Goal: Task Accomplishment & Management: Manage account settings

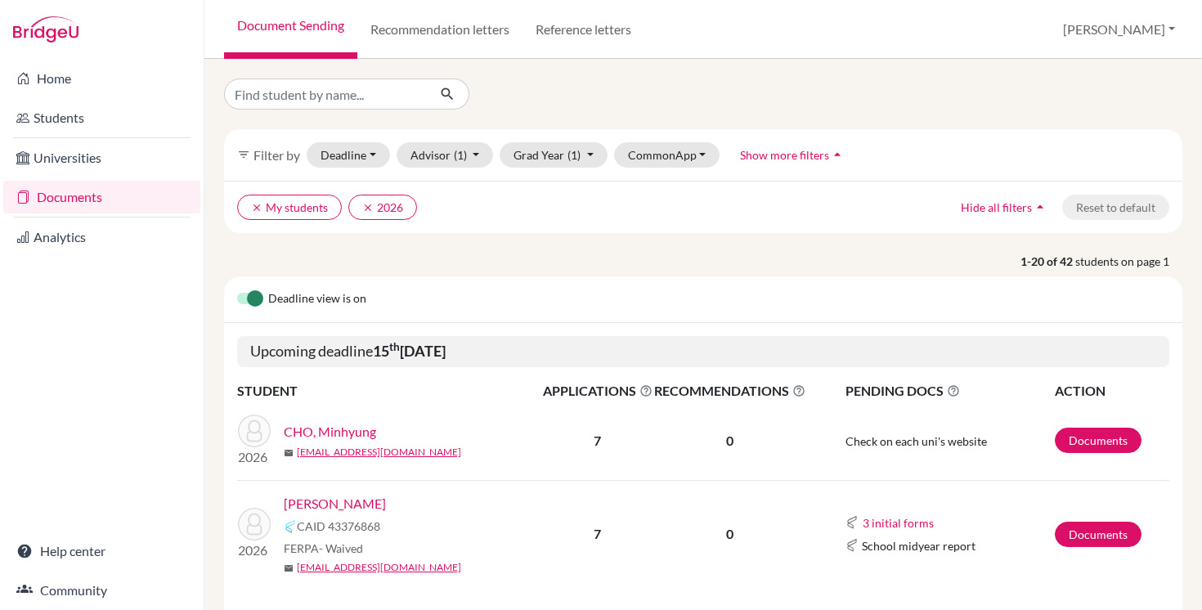
click at [329, 431] on link "CHO, Minhyung" at bounding box center [330, 432] width 92 height 20
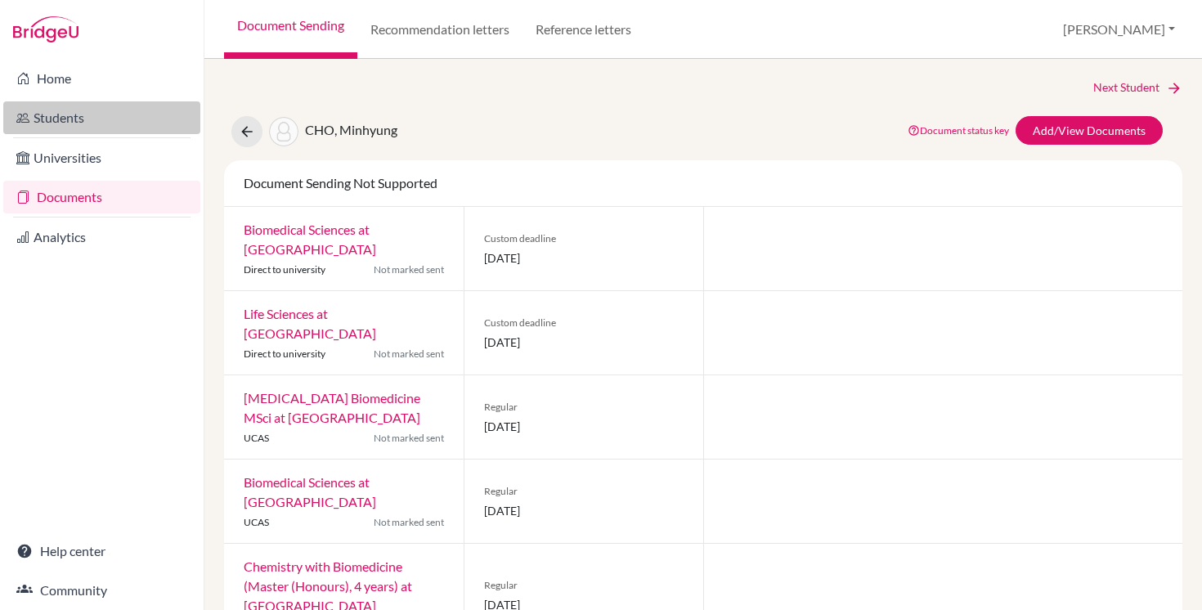
click at [65, 116] on link "Students" at bounding box center [101, 117] width 197 height 33
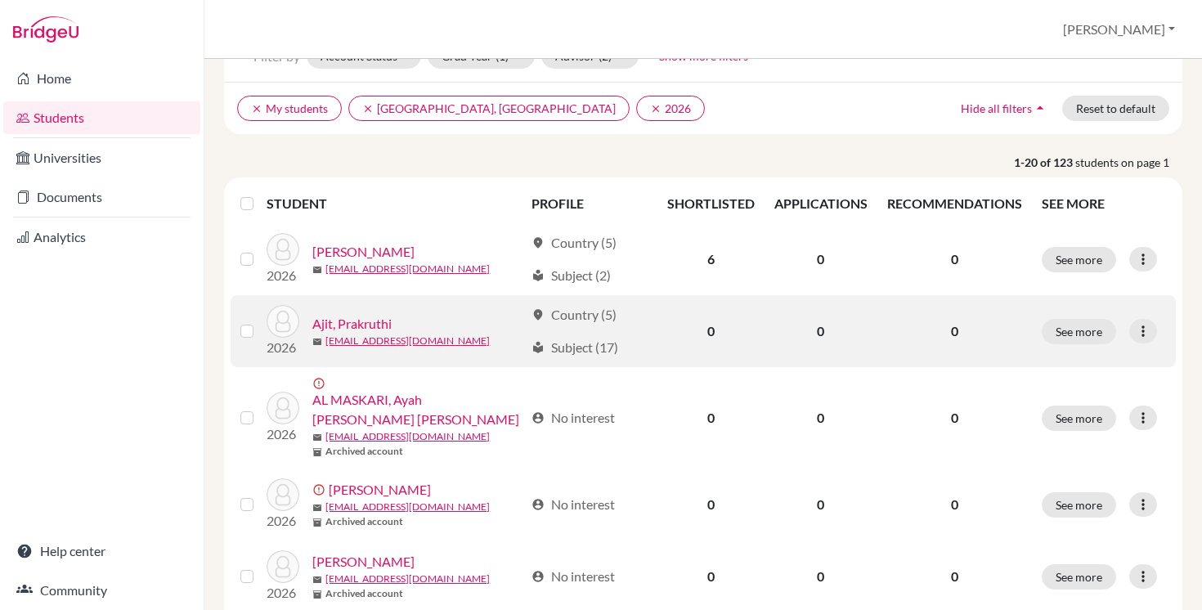
scroll to position [101, 0]
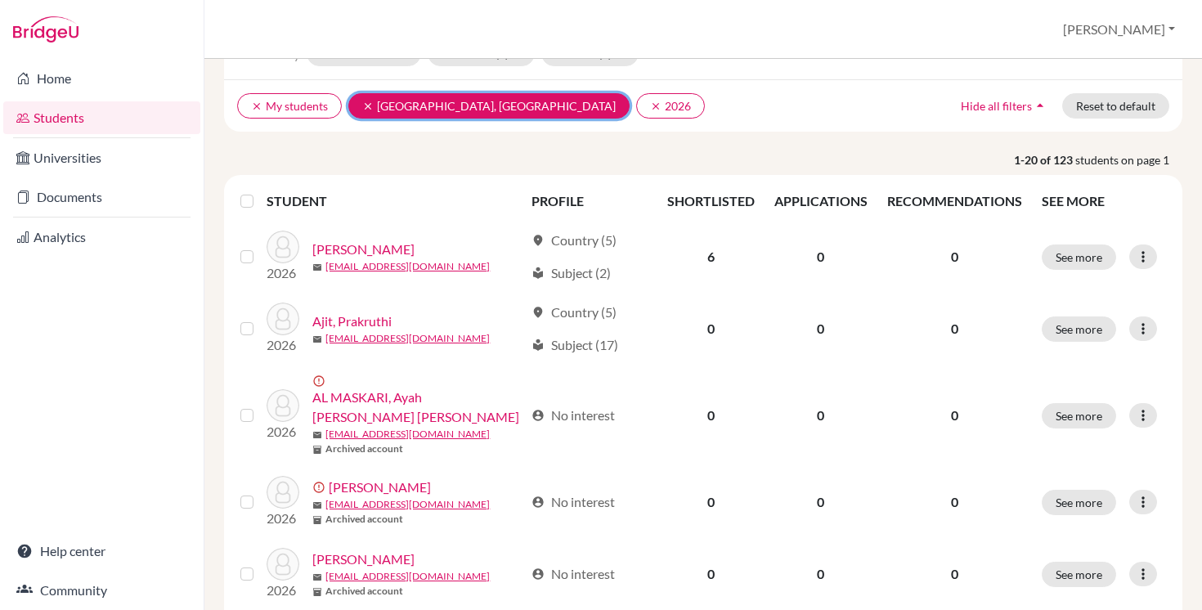
click at [388, 101] on button "clear Chanrai-Hills, Tamana" at bounding box center [488, 105] width 281 height 25
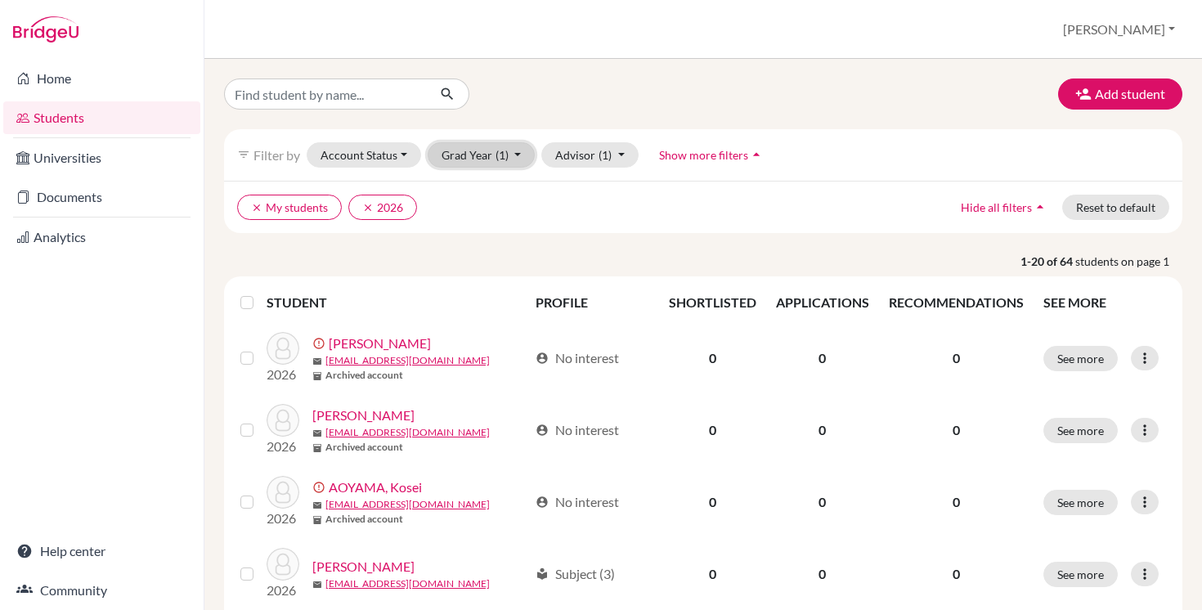
click at [517, 154] on button "Grad Year (1)" at bounding box center [482, 154] width 108 height 25
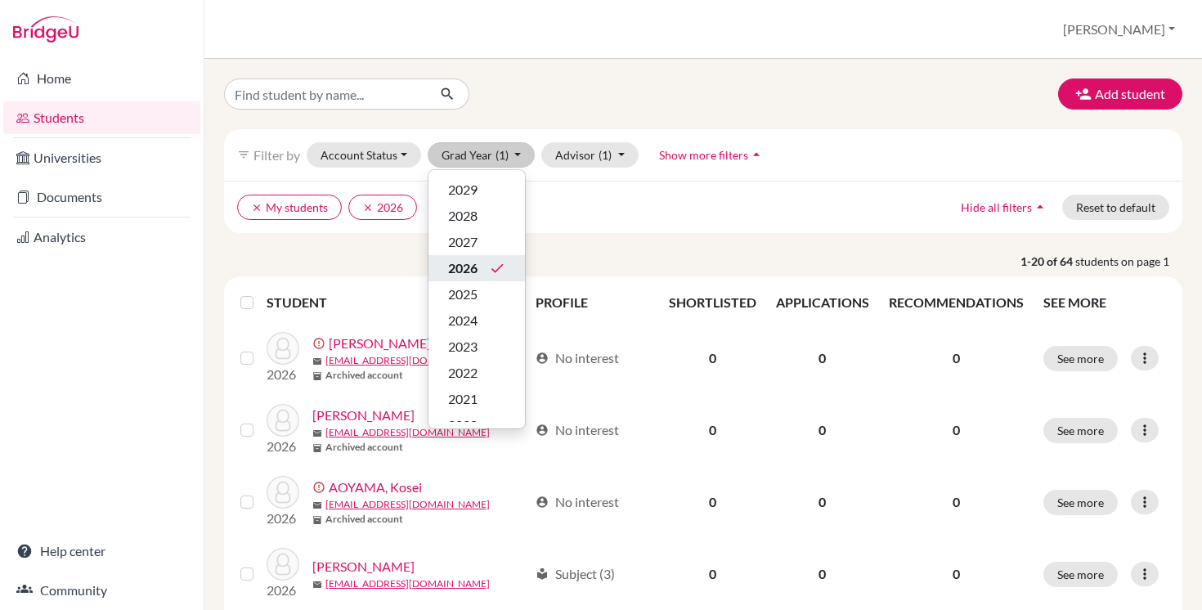
click at [474, 263] on span "2026" at bounding box center [462, 268] width 29 height 20
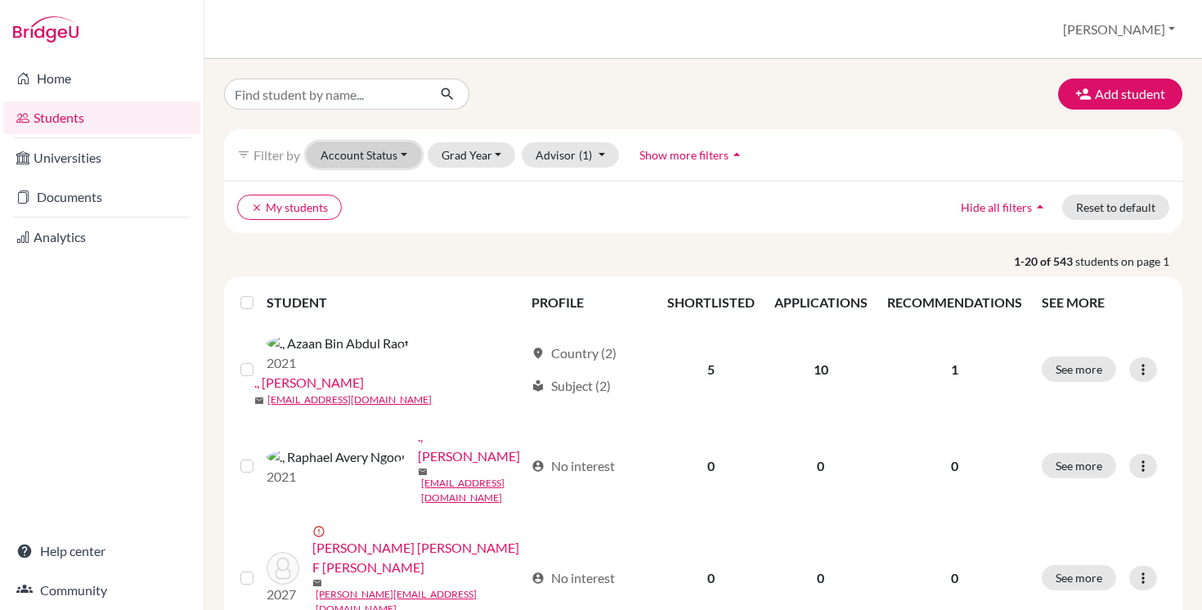
click at [380, 157] on button "Account Status" at bounding box center [364, 154] width 115 height 25
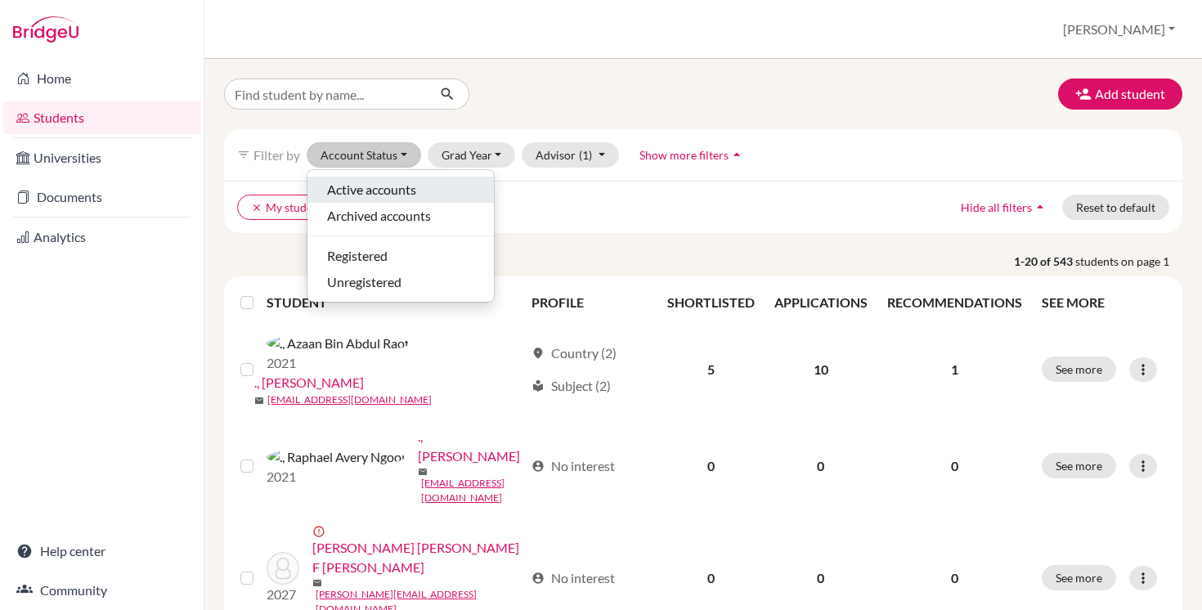
click at [380, 196] on span "Active accounts" at bounding box center [371, 190] width 89 height 20
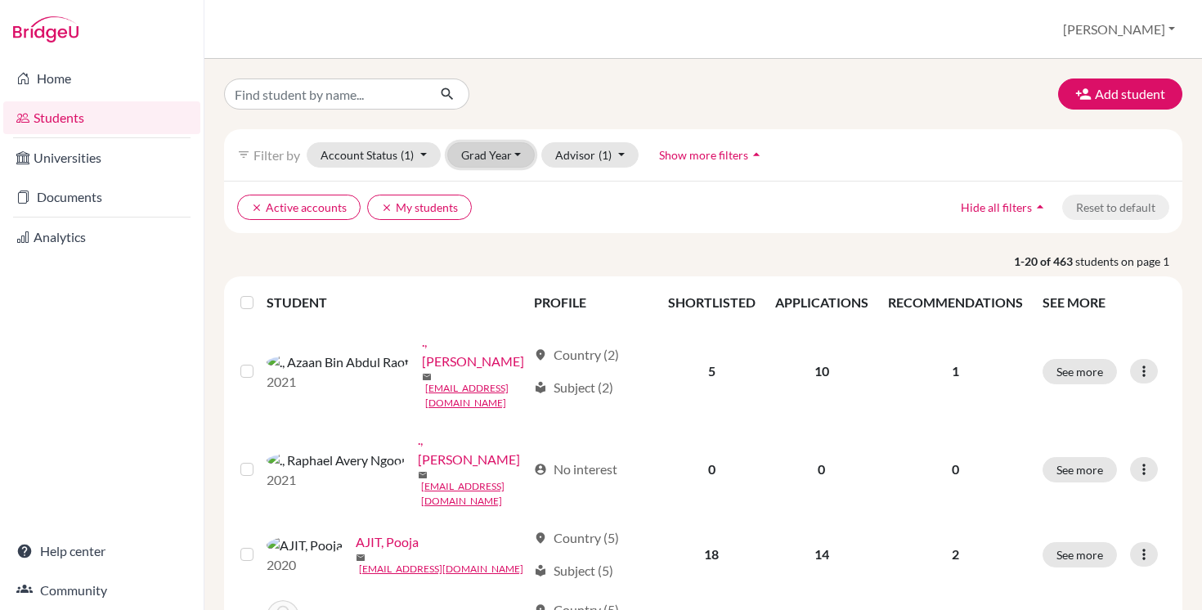
click at [501, 151] on button "Grad Year" at bounding box center [491, 154] width 88 height 25
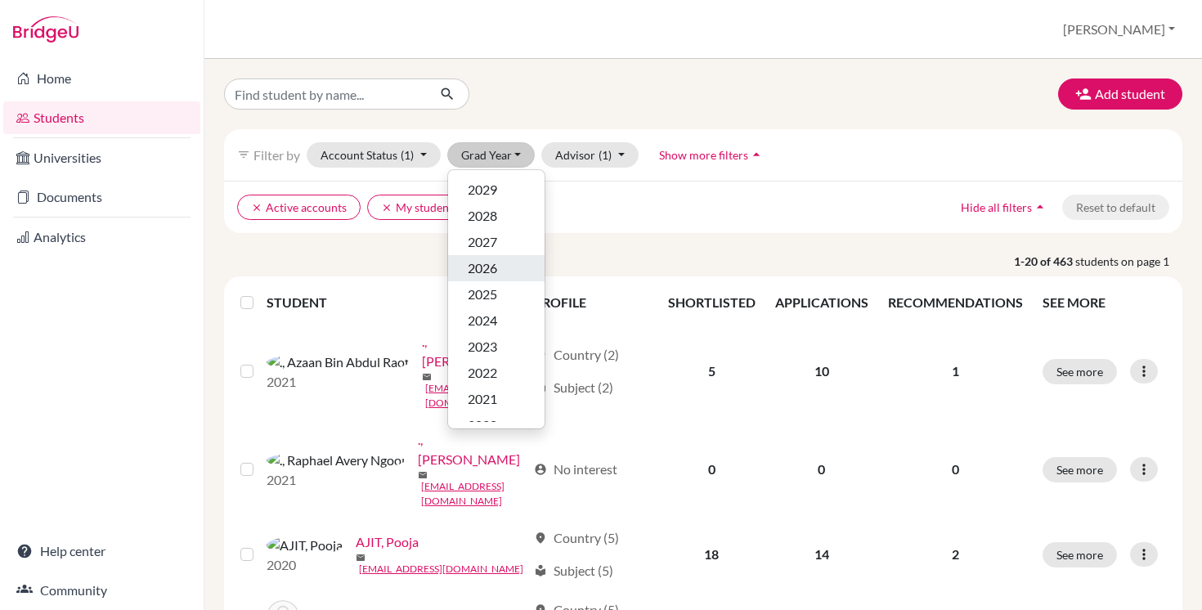
click at [498, 266] on div "2026" at bounding box center [496, 268] width 57 height 20
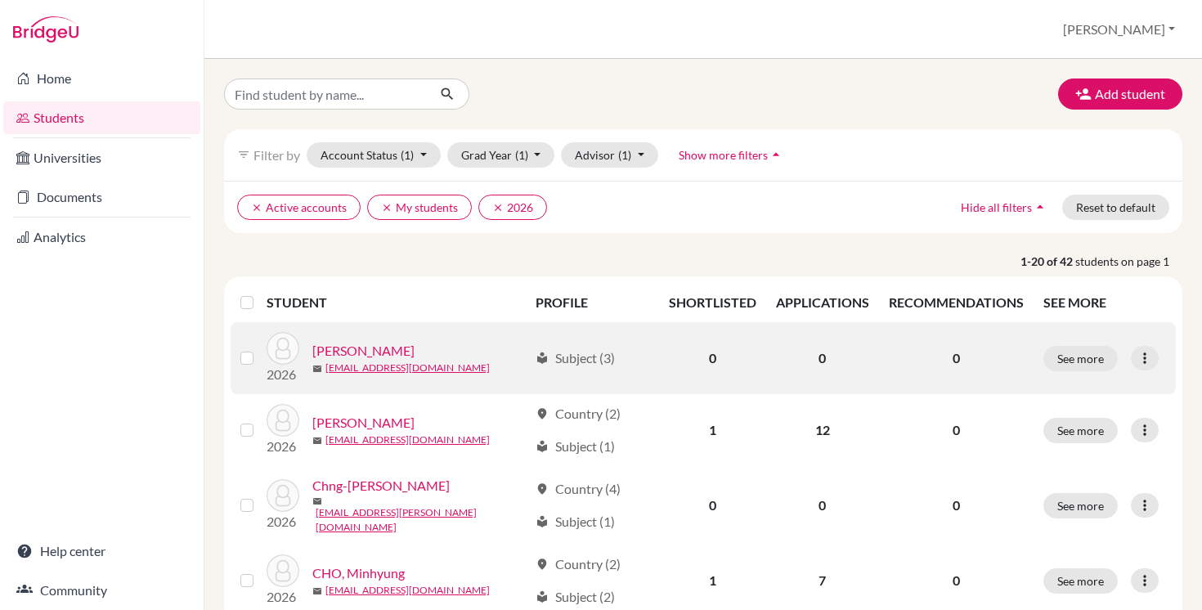
click at [350, 352] on link "Arush, Kumar" at bounding box center [363, 351] width 102 height 20
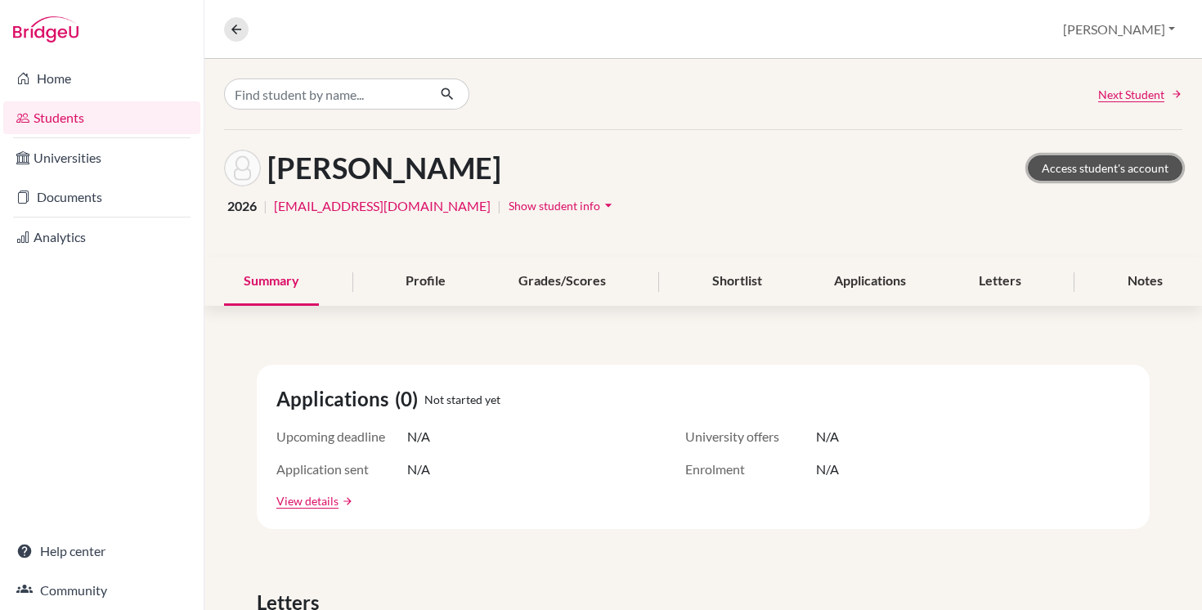
click at [1106, 168] on link "Access student's account" at bounding box center [1105, 167] width 155 height 25
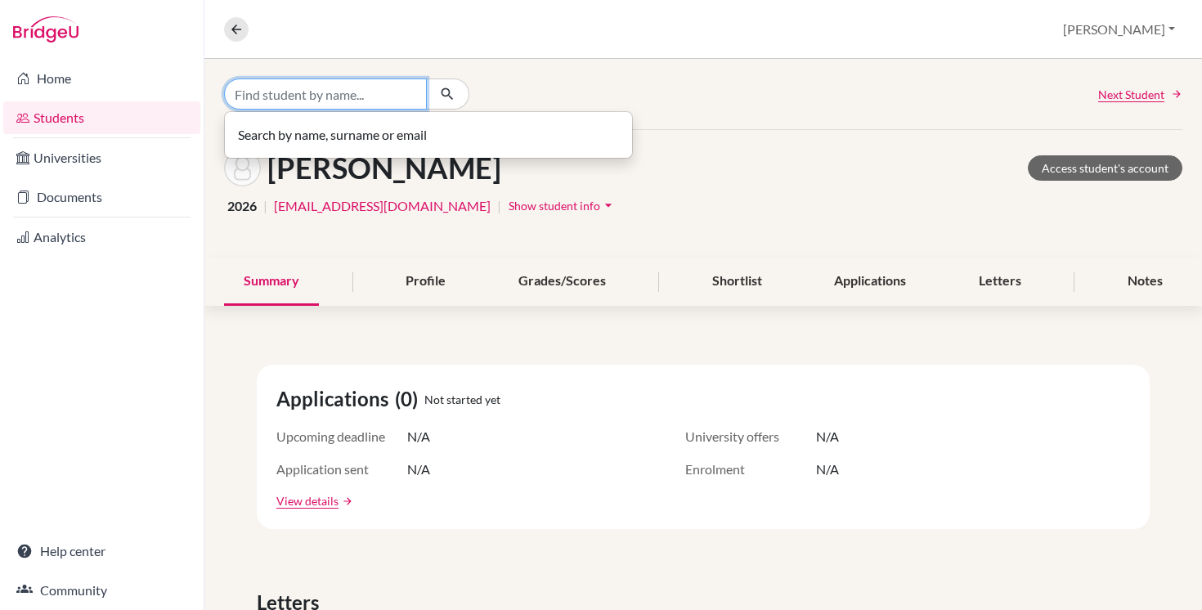
click at [250, 94] on input "Find student by name..." at bounding box center [325, 94] width 203 height 31
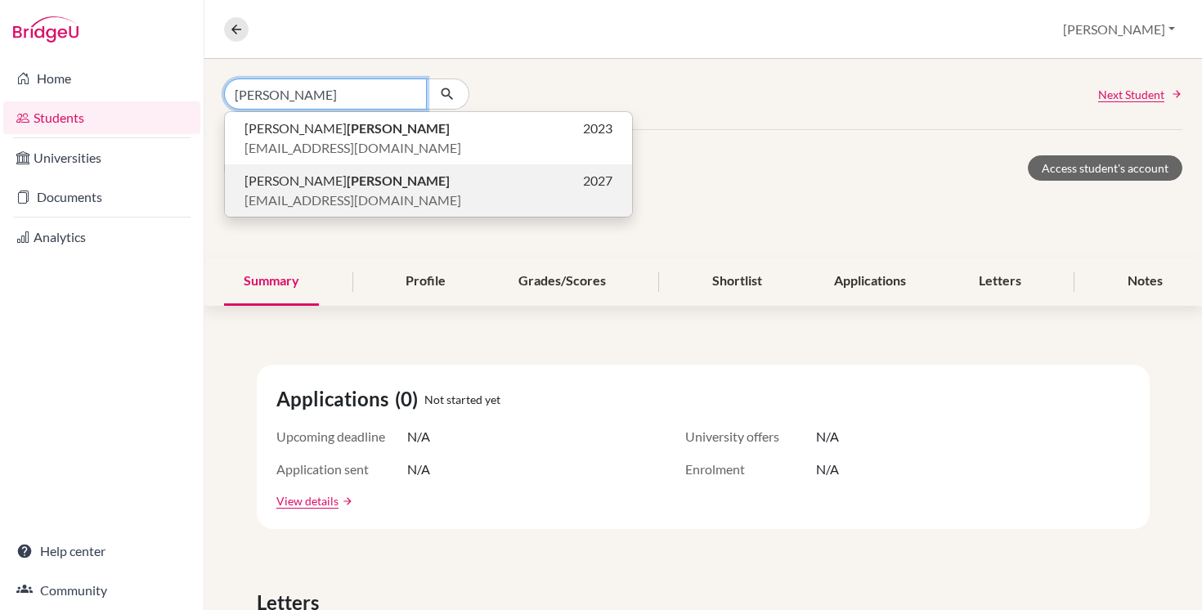
type input "Nerlekar"
click at [271, 178] on span "Madhav Dinesh NERLEKAR" at bounding box center [347, 181] width 205 height 20
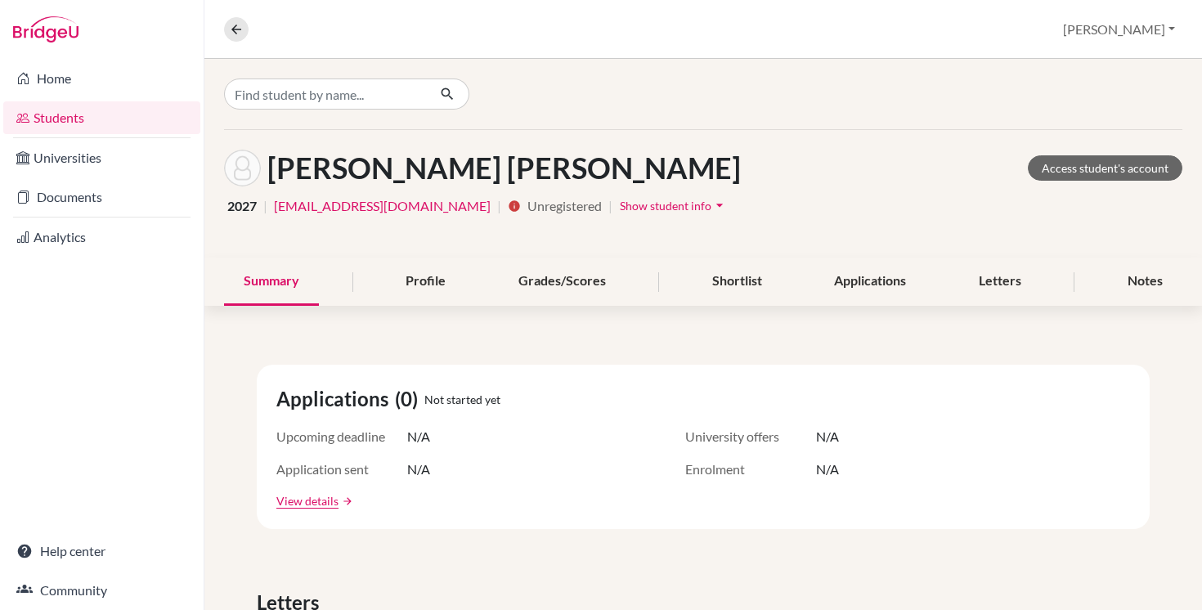
click at [620, 208] on span "Show student info" at bounding box center [666, 206] width 92 height 14
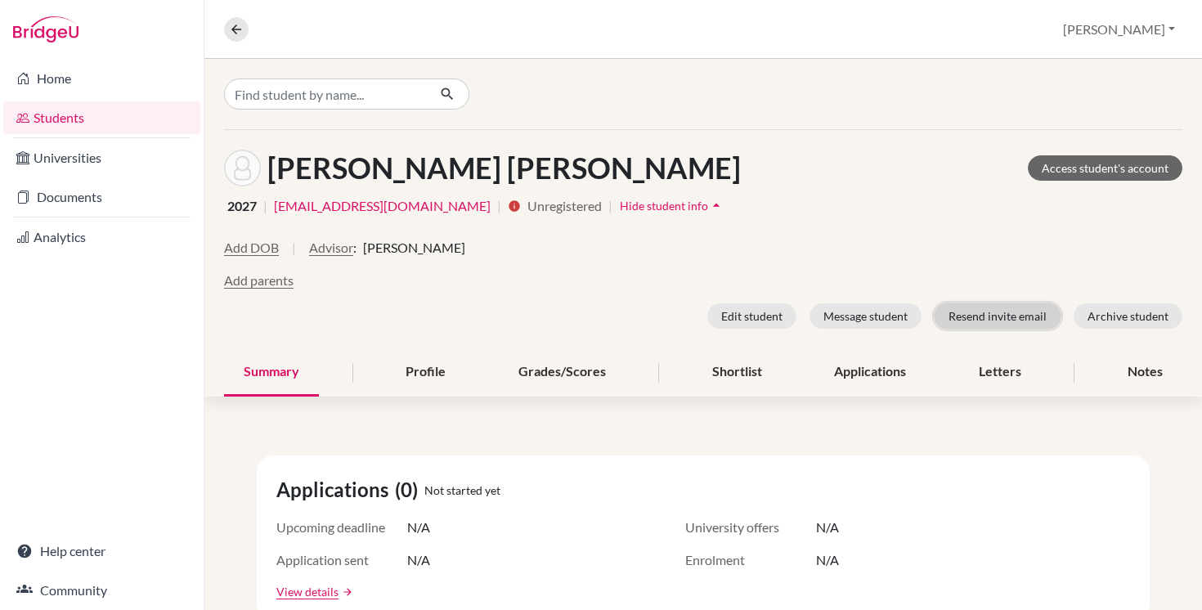
click at [989, 314] on button "Resend invite email" at bounding box center [998, 315] width 126 height 25
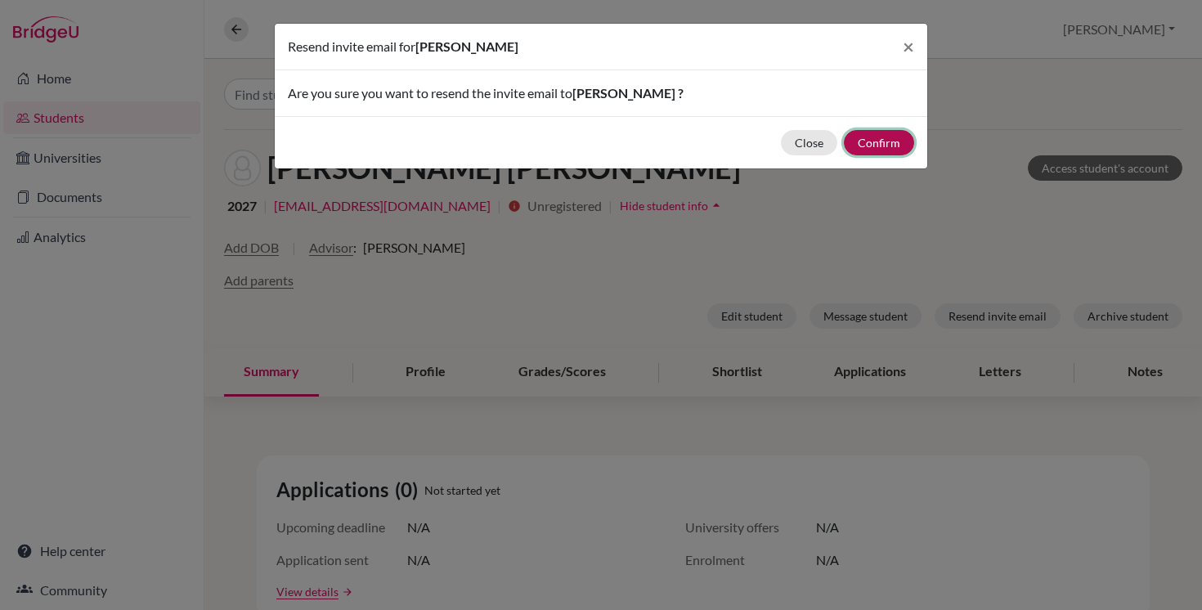
click at [884, 150] on button "Confirm" at bounding box center [879, 142] width 70 height 25
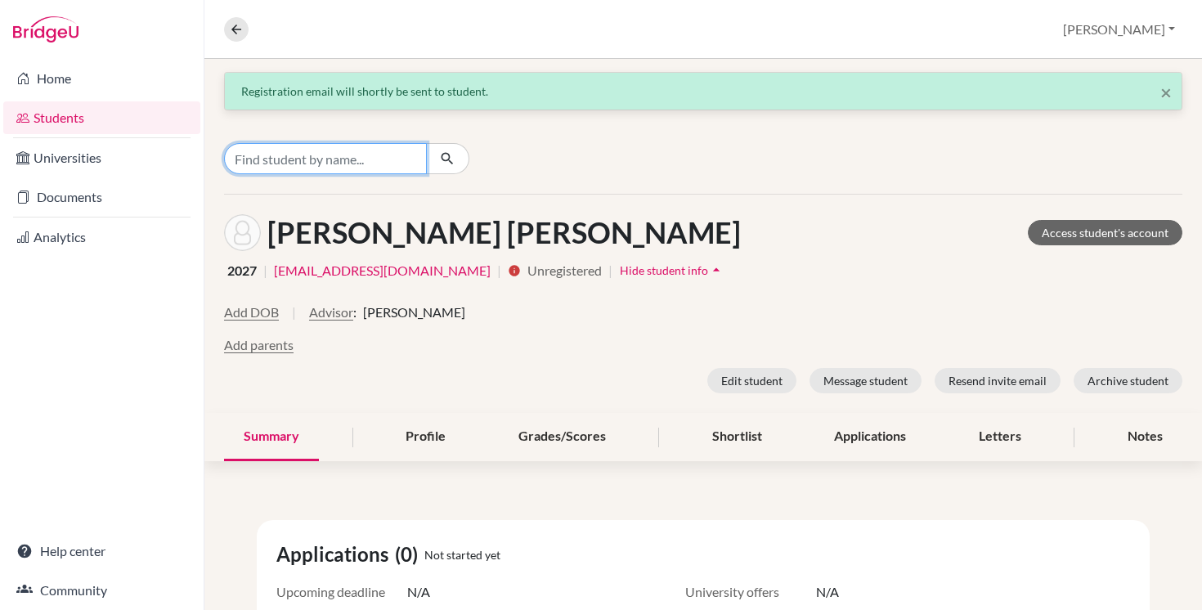
click at [304, 164] on input "Find student by name..." at bounding box center [325, 158] width 203 height 31
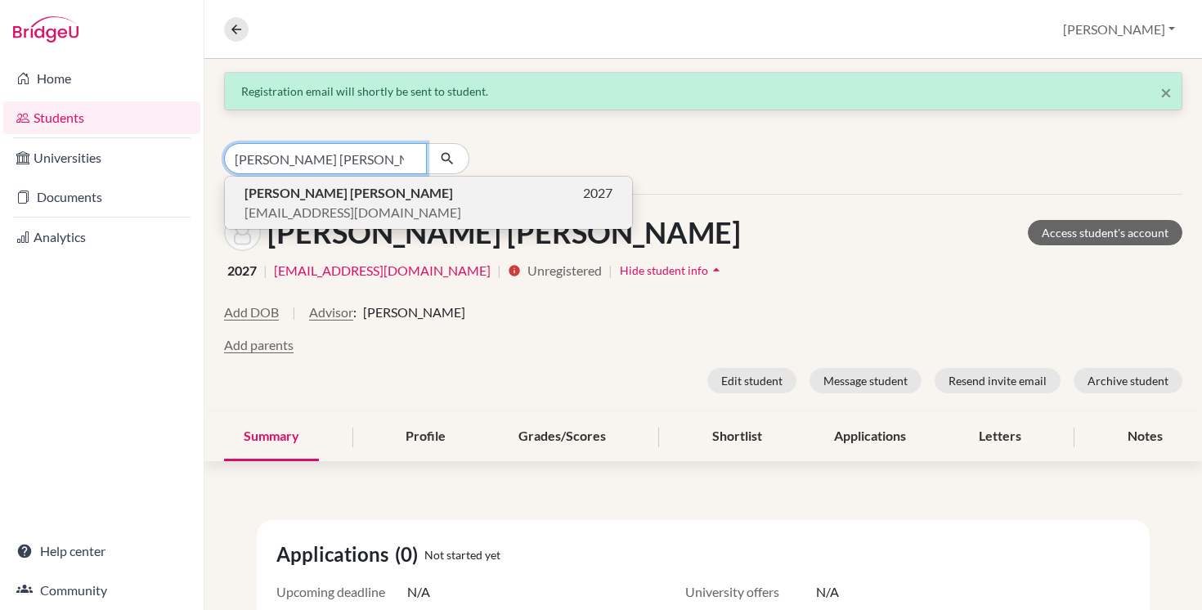
type input "anushka vijay"
click at [289, 195] on b "Anushka VIJAY" at bounding box center [349, 193] width 209 height 16
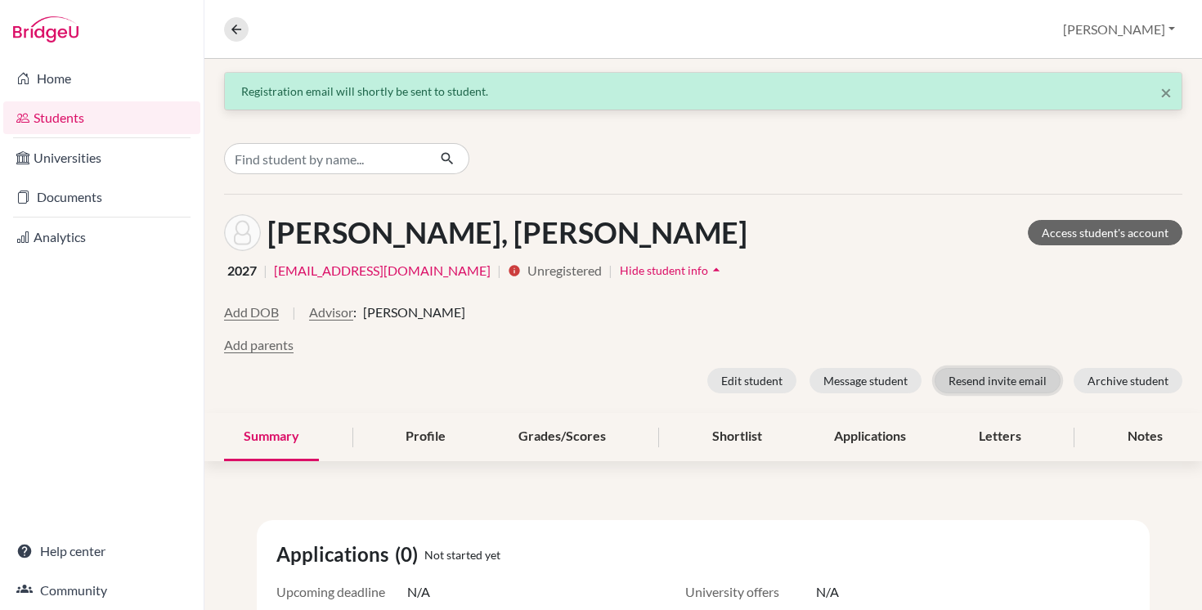
click at [1000, 380] on button "Resend invite email" at bounding box center [998, 380] width 126 height 25
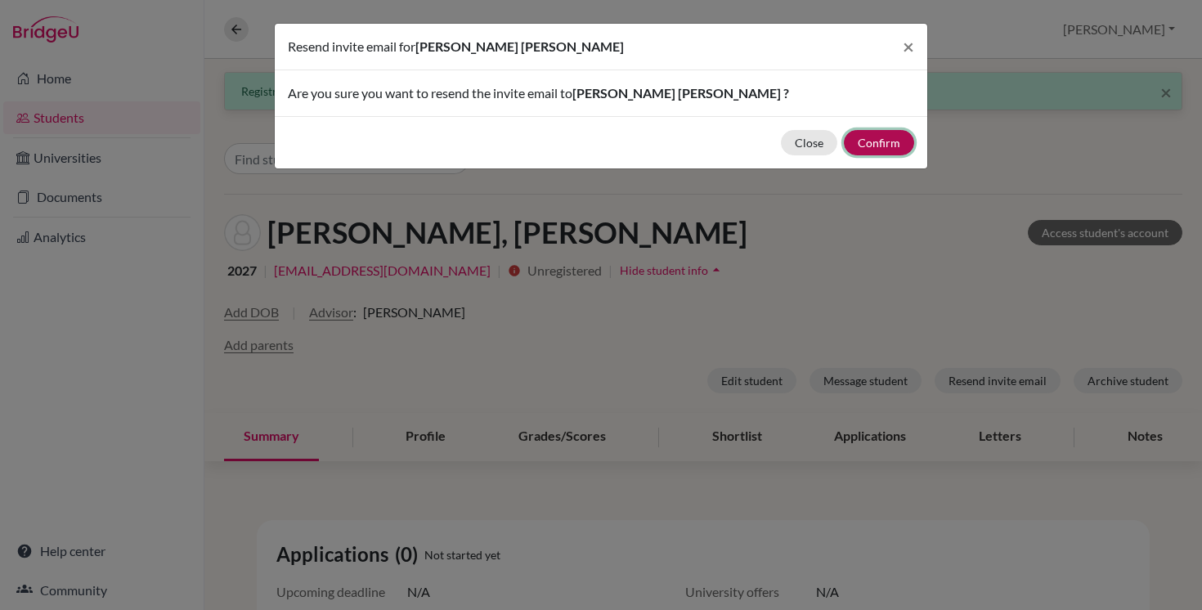
click at [876, 136] on button "Confirm" at bounding box center [879, 142] width 70 height 25
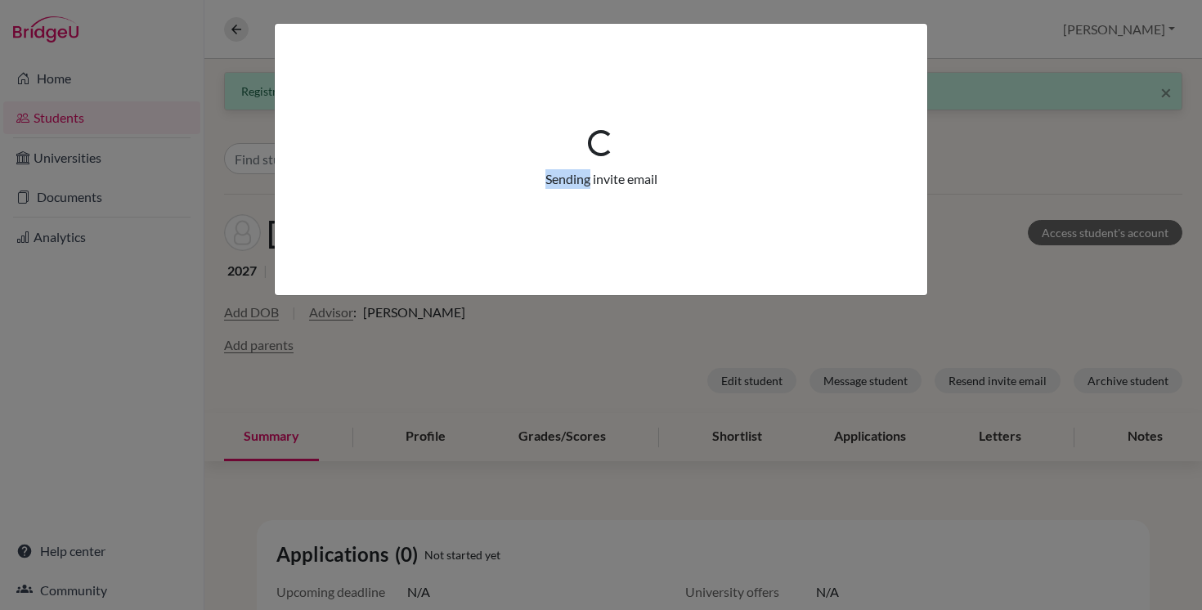
click at [876, 136] on div "Loading... Sending invite email" at bounding box center [601, 159] width 627 height 245
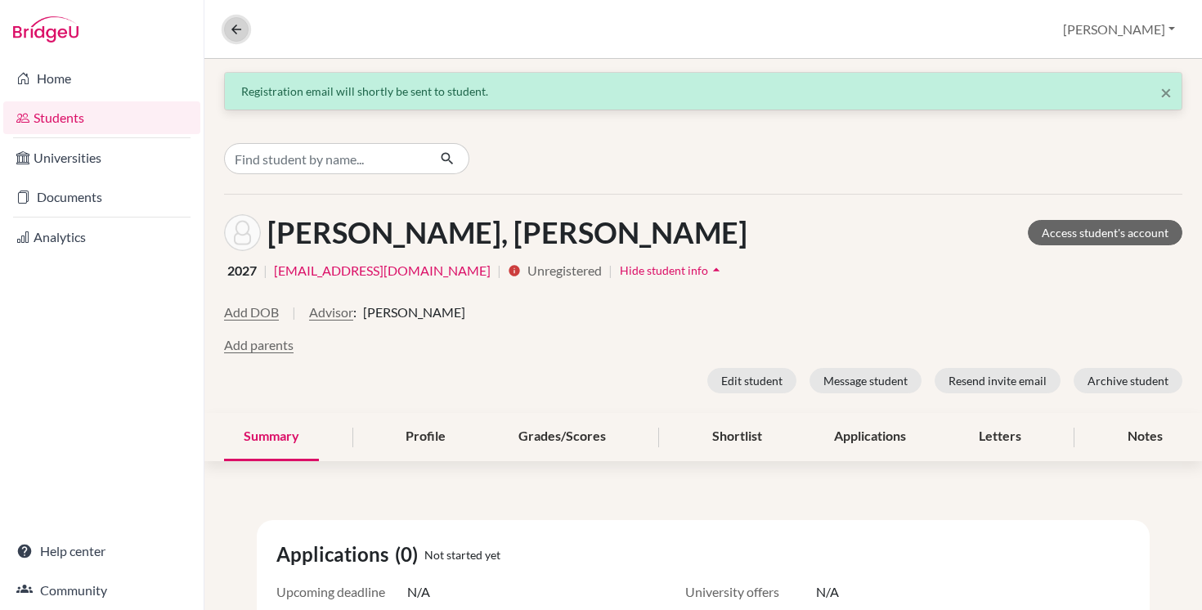
click at [236, 28] on icon at bounding box center [236, 29] width 15 height 15
